Goal: Task Accomplishment & Management: Use online tool/utility

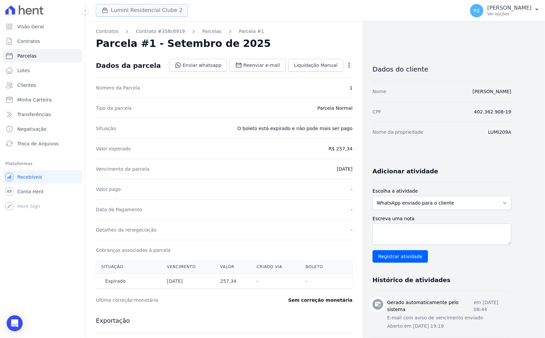
click at [153, 10] on button "Lumini Residencial Clube 2" at bounding box center [142, 10] width 92 height 13
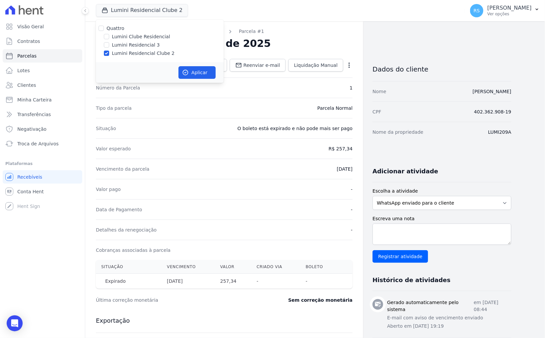
click at [141, 47] on label "Lumini Residencial 3" at bounding box center [136, 45] width 48 height 7
click at [109, 47] on input "Lumini Residencial 3" at bounding box center [106, 44] width 5 height 5
checkbox input "true"
click at [139, 51] on label "Lumini Residencial Clube 2" at bounding box center [143, 53] width 63 height 7
click at [109, 51] on input "Lumini Residencial Clube 2" at bounding box center [106, 53] width 5 height 5
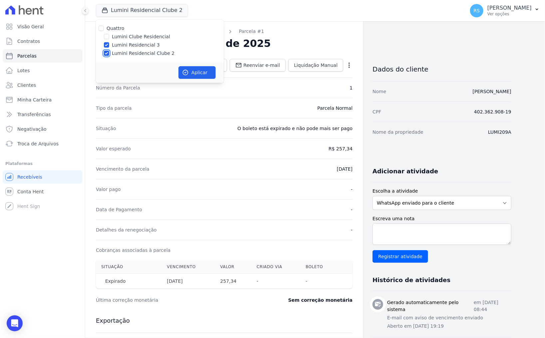
checkbox input "false"
click at [191, 73] on button "Aplicar" at bounding box center [196, 72] width 37 height 13
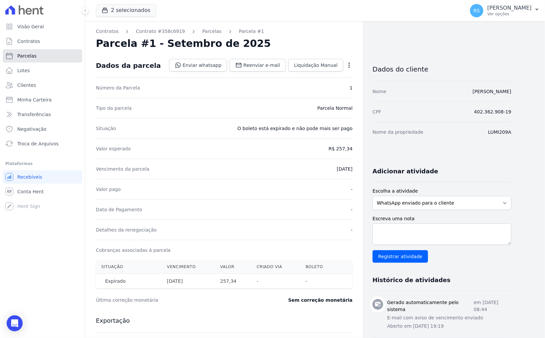
click at [34, 55] on span "Parcelas" at bounding box center [26, 56] width 19 height 7
select select
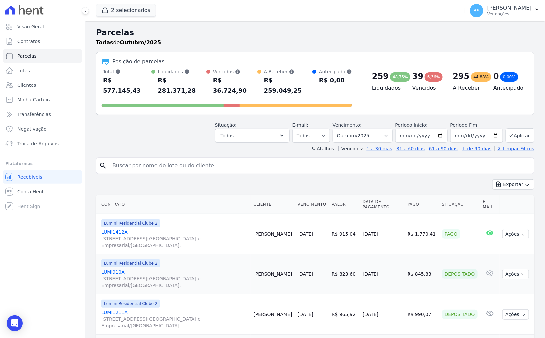
click at [180, 159] on input "search" at bounding box center [319, 165] width 423 height 13
paste input "Jonas Prazeres"
click at [244, 159] on input "Jonas Prazeres" at bounding box center [319, 165] width 423 height 13
type input "Jonas Prazeres"
click at [244, 159] on input "Jonas Prazeres" at bounding box center [319, 165] width 423 height 13
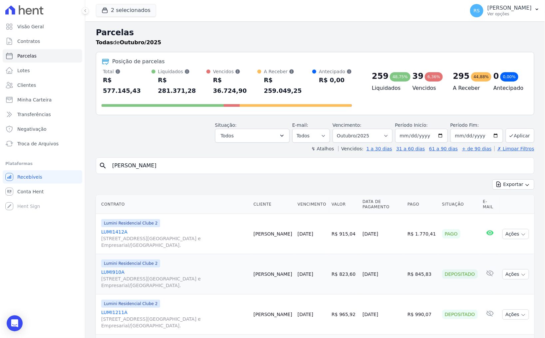
select select
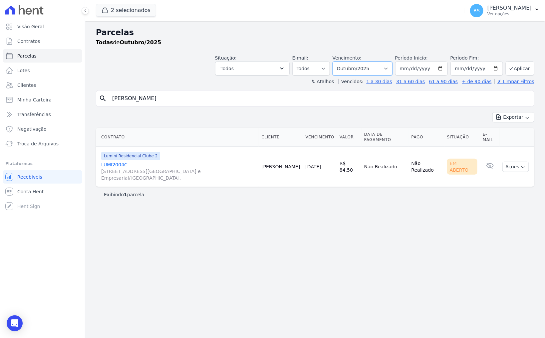
click at [393, 69] on select "Filtrar por período ──────── Todos os meses Março/2024 Abril/2024 Maio/2024 Jun…" at bounding box center [363, 69] width 60 height 14
click at [435, 238] on div "Parcelas Todas de Outubro/2025 Situação: Agendado Em Aberto Pago Processando Ca…" at bounding box center [315, 179] width 460 height 317
click at [116, 164] on link "LUMI2004C Alameda Rio Negro, 503, Sala 207, Alphaville Centro Industrial e Empr…" at bounding box center [178, 172] width 155 height 20
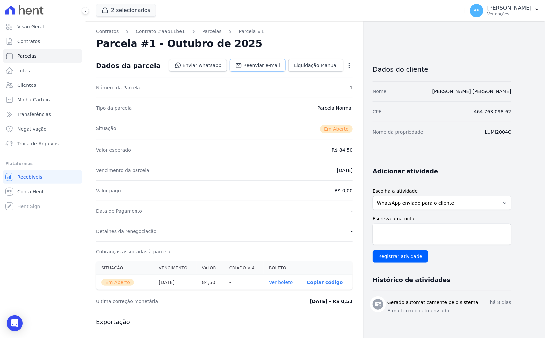
click at [256, 64] on span "Reenviar e-mail" at bounding box center [261, 65] width 37 height 7
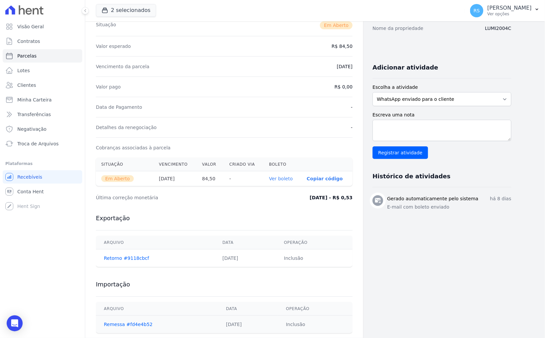
scroll to position [118, 0]
